Goal: Transaction & Acquisition: Purchase product/service

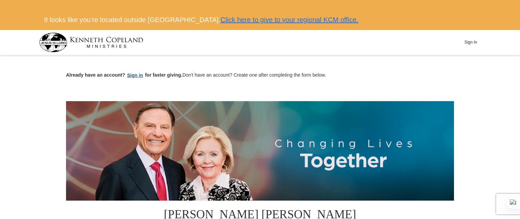
click at [135, 76] on button "Sign in" at bounding box center [135, 75] width 20 height 8
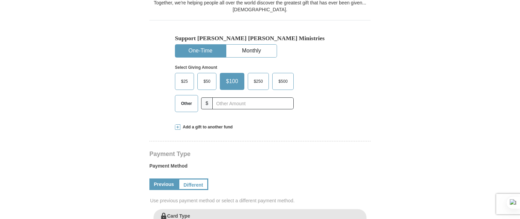
scroll to position [233, 0]
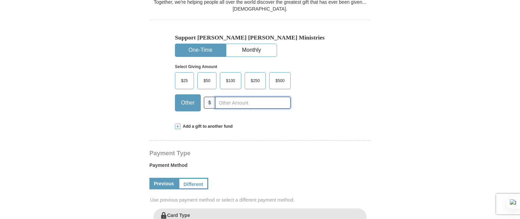
click at [244, 97] on input "text" at bounding box center [253, 103] width 76 height 12
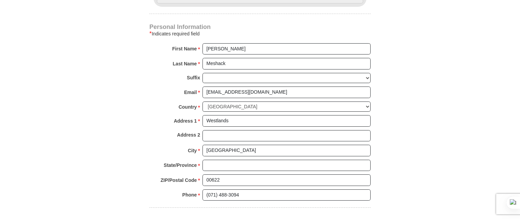
scroll to position [489, 0]
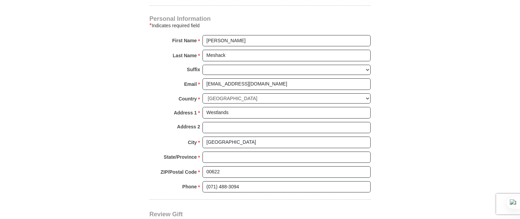
type input "12"
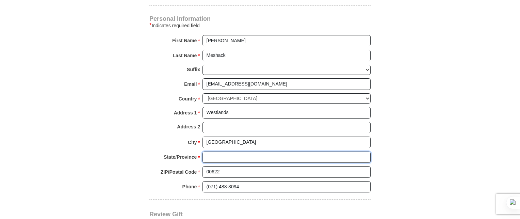
click at [218, 151] on input "State/Province *" at bounding box center [286, 157] width 168 height 12
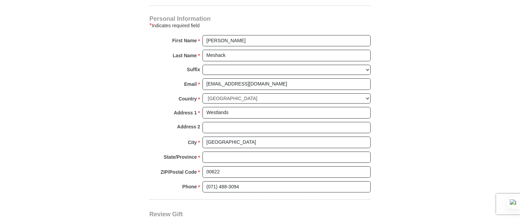
click at [223, 151] on input "State/Province *" at bounding box center [286, 157] width 168 height 12
type input "[GEOGRAPHIC_DATA]"
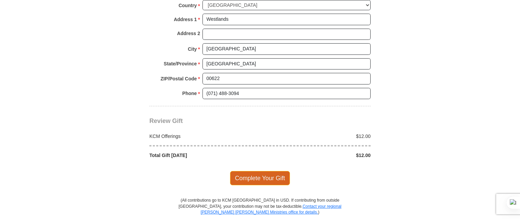
scroll to position [587, 0]
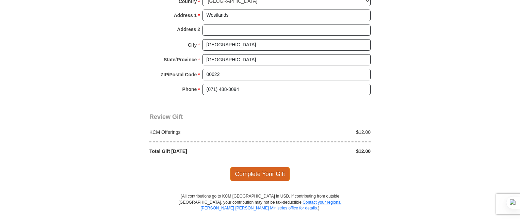
click at [252, 167] on span "Complete Your Gift" at bounding box center [260, 174] width 60 height 14
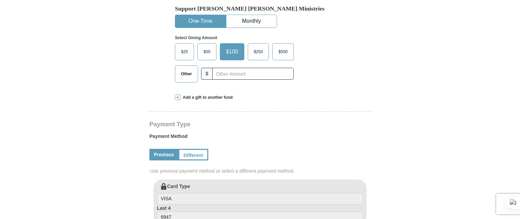
scroll to position [282, 0]
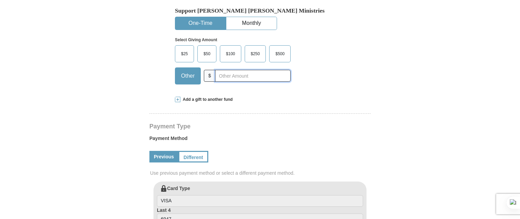
click at [234, 70] on input "text" at bounding box center [253, 76] width 76 height 12
type input "12"
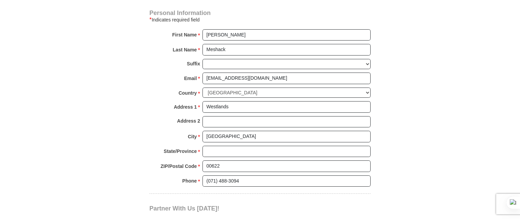
scroll to position [516, 0]
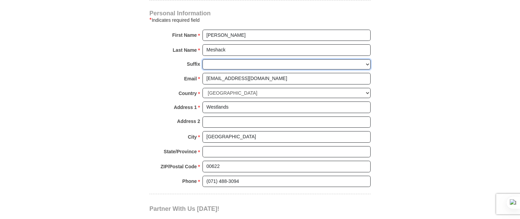
click at [225, 59] on select "Jr Sr I II III IV V VI" at bounding box center [286, 64] width 168 height 11
select select "Sr"
click at [202, 59] on select "Jr Sr I II III IV V VI" at bounding box center [286, 64] width 168 height 11
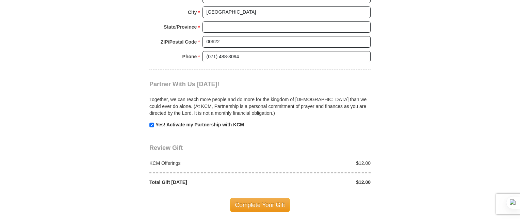
scroll to position [643, 0]
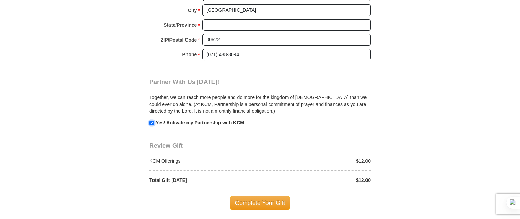
click at [152, 120] on input "checkbox" at bounding box center [151, 122] width 5 height 5
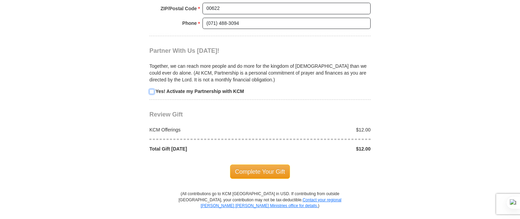
scroll to position [678, 0]
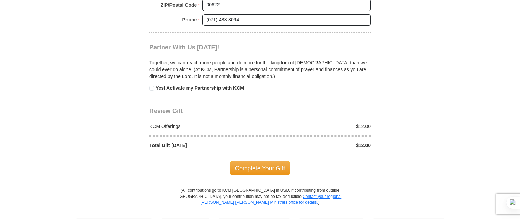
click at [153, 86] on input "checkbox" at bounding box center [151, 88] width 5 height 5
checkbox input "true"
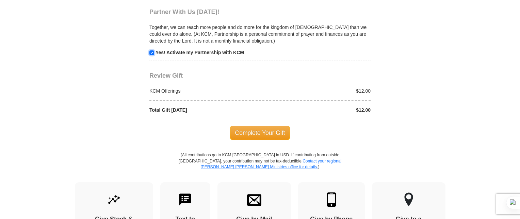
scroll to position [719, 0]
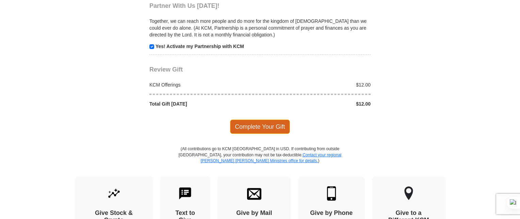
click at [248, 119] on span "Complete Your Gift" at bounding box center [260, 126] width 60 height 14
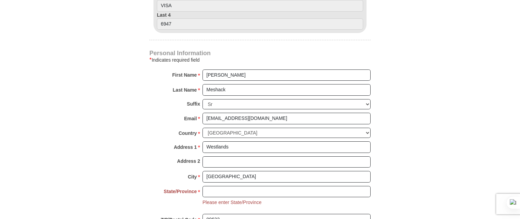
scroll to position [478, 0]
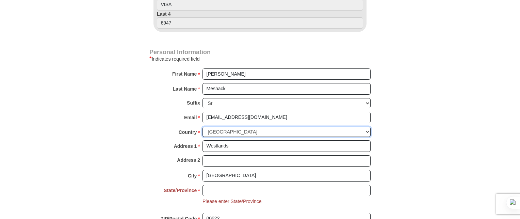
click at [257, 127] on select "[GEOGRAPHIC_DATA] [GEOGRAPHIC_DATA] [GEOGRAPHIC_DATA] [GEOGRAPHIC_DATA] [GEOGRA…" at bounding box center [286, 132] width 168 height 11
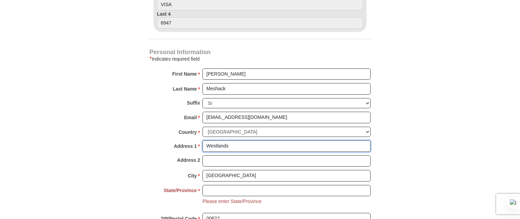
click at [256, 140] on input "Westlands" at bounding box center [286, 146] width 168 height 12
click at [250, 140] on input "Westlands" at bounding box center [286, 146] width 168 height 12
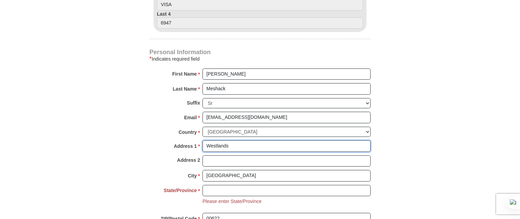
click at [250, 140] on input "Westlands" at bounding box center [286, 146] width 168 height 12
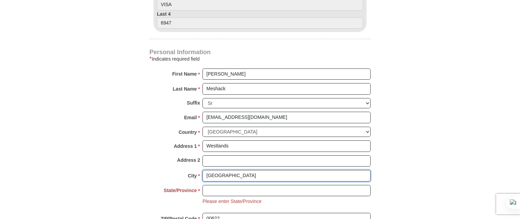
click at [349, 170] on input "[GEOGRAPHIC_DATA]" at bounding box center [286, 176] width 168 height 12
click at [238, 185] on input "State/Province *" at bounding box center [286, 191] width 168 height 12
click at [218, 185] on input "n" at bounding box center [286, 191] width 168 height 12
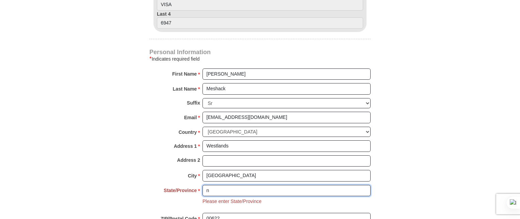
type input "[GEOGRAPHIC_DATA]"
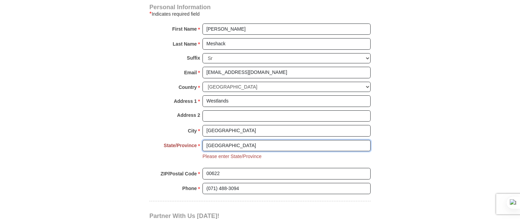
scroll to position [532, 0]
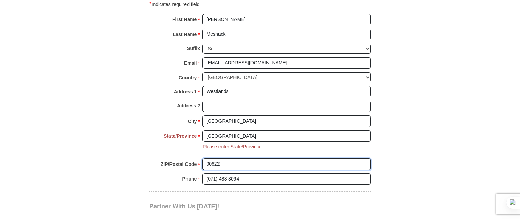
click at [224, 158] on input "00622" at bounding box center [286, 164] width 168 height 12
type input "11"
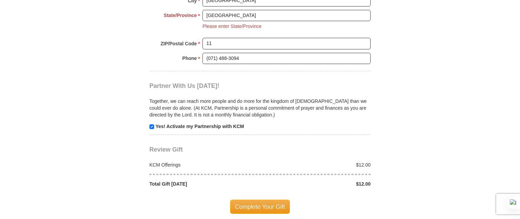
scroll to position [653, 0]
click at [262, 199] on span "Complete Your Gift" at bounding box center [260, 206] width 60 height 14
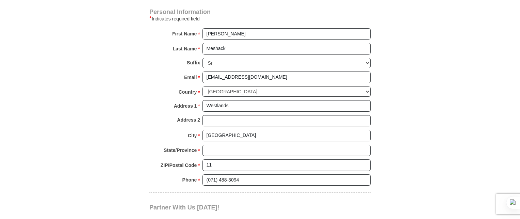
scroll to position [518, 0]
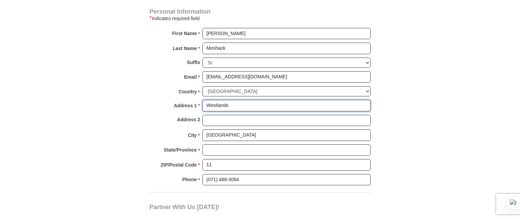
drag, startPoint x: 0, startPoint y: 0, endPoint x: 212, endPoint y: 138, distance: 253.1
click at [212, 138] on div "Personal Information * Indicates required field First Name * Derrick Please ent…" at bounding box center [259, 100] width 221 height 183
click at [229, 100] on input "Westlands" at bounding box center [286, 106] width 168 height 12
click at [237, 100] on input "Westlands" at bounding box center [286, 106] width 168 height 12
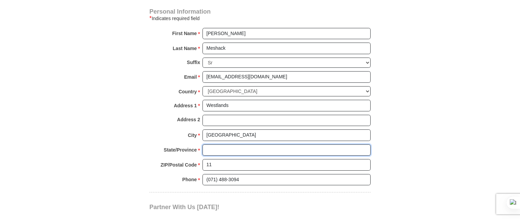
click at [215, 144] on input "State/Province *" at bounding box center [286, 150] width 168 height 12
type input "[GEOGRAPHIC_DATA]"
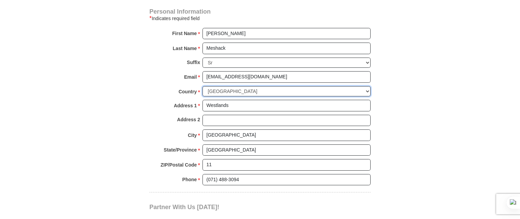
click at [361, 86] on select "[GEOGRAPHIC_DATA] [GEOGRAPHIC_DATA] [GEOGRAPHIC_DATA] [GEOGRAPHIC_DATA] [GEOGRA…" at bounding box center [286, 91] width 168 height 11
click at [202, 86] on select "[GEOGRAPHIC_DATA] [GEOGRAPHIC_DATA] [GEOGRAPHIC_DATA] [GEOGRAPHIC_DATA] [GEOGRA…" at bounding box center [286, 91] width 168 height 11
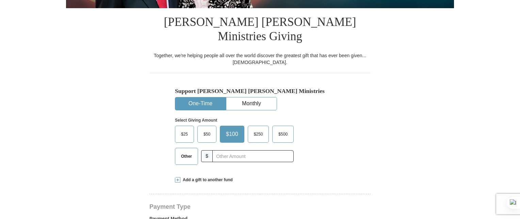
scroll to position [203, 0]
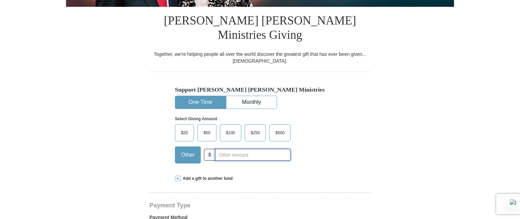
click at [230, 149] on input "text" at bounding box center [253, 155] width 76 height 12
type input "12"
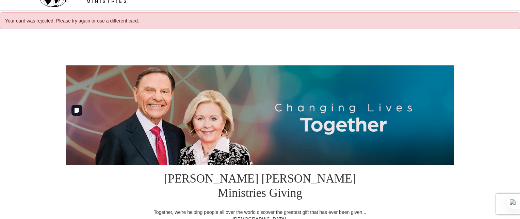
scroll to position [0, 0]
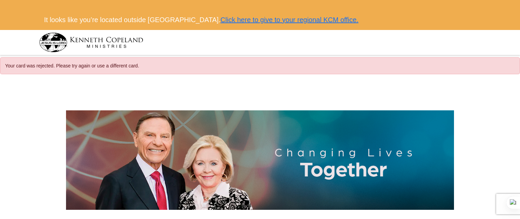
click at [87, 36] on img at bounding box center [91, 42] width 104 height 19
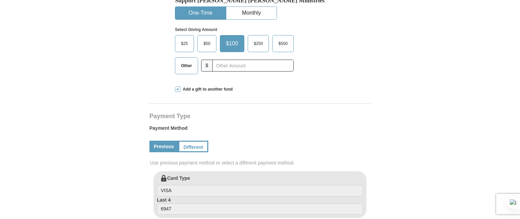
scroll to position [270, 0]
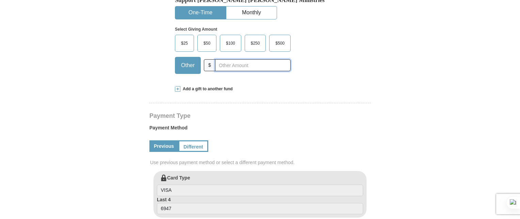
click at [234, 59] on input "text" at bounding box center [253, 65] width 76 height 12
type input "12"
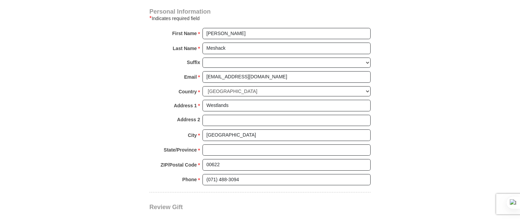
scroll to position [497, 0]
click at [224, 144] on input "State/Province *" at bounding box center [286, 150] width 168 height 12
click at [226, 144] on input "State/Province *" at bounding box center [286, 150] width 168 height 12
type input "[GEOGRAPHIC_DATA]"
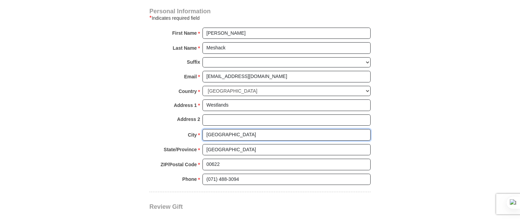
click at [271, 129] on input "[GEOGRAPHIC_DATA]" at bounding box center [286, 135] width 168 height 12
type input "N"
type input "[GEOGRAPHIC_DATA]"
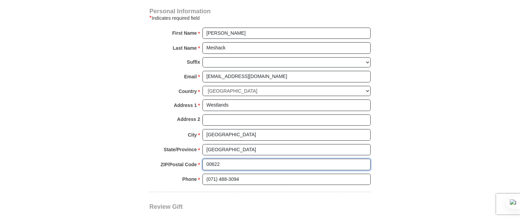
click at [234, 159] on input "00622" at bounding box center [286, 165] width 168 height 12
click at [215, 174] on input "(071) 488-3094" at bounding box center [286, 180] width 168 height 12
click at [220, 174] on input "(071) 488-3094" at bounding box center [286, 180] width 168 height 12
click at [247, 174] on input "(071) 488-3094" at bounding box center [286, 180] width 168 height 12
drag, startPoint x: 247, startPoint y: 162, endPoint x: 196, endPoint y: 161, distance: 50.7
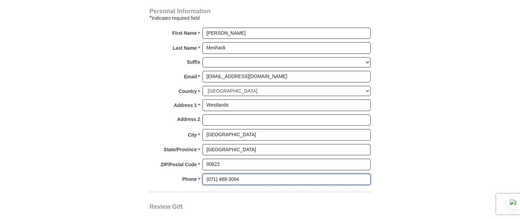
click at [196, 174] on div "Phone * * (071) 488-3094 Please enter Phone Number Please enter Phone" at bounding box center [259, 181] width 221 height 15
type input "[PHONE_NUMBER]"
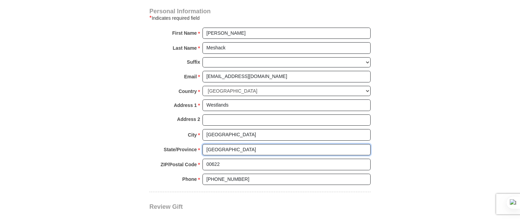
click at [249, 144] on input "[GEOGRAPHIC_DATA]" at bounding box center [286, 150] width 168 height 12
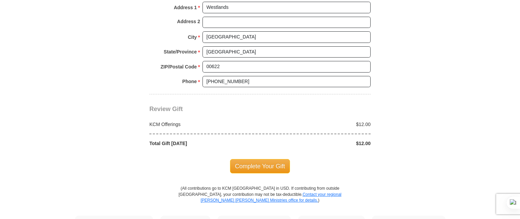
scroll to position [595, 0]
click at [253, 159] on span "Complete Your Gift" at bounding box center [260, 166] width 60 height 14
